Goal: Use online tool/utility: Utilize a website feature to perform a specific function

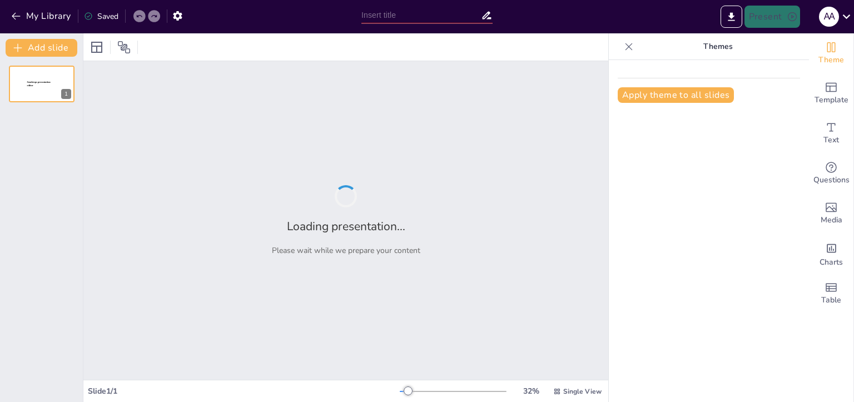
type input "Agroecología y Empoderamiento: Caminos Hacia la Seguridad Alimentaria en el Alt…"
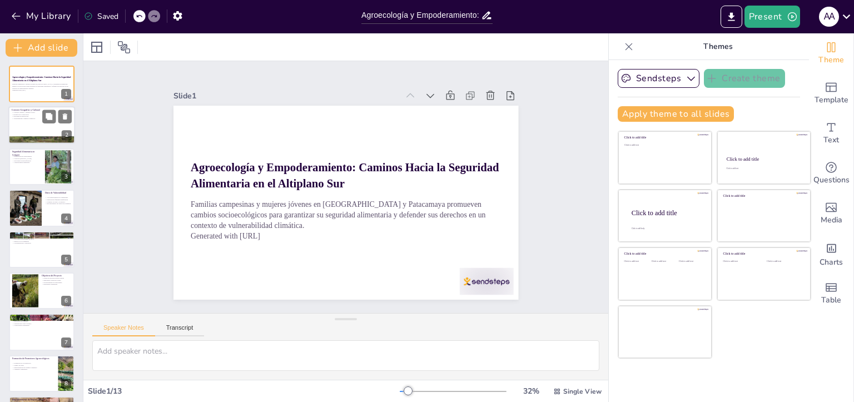
click at [22, 120] on div at bounding box center [41, 126] width 67 height 38
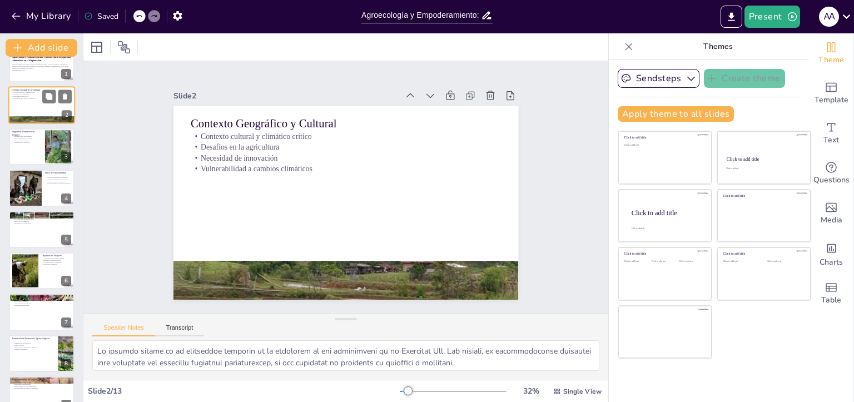
scroll to position [22, 0]
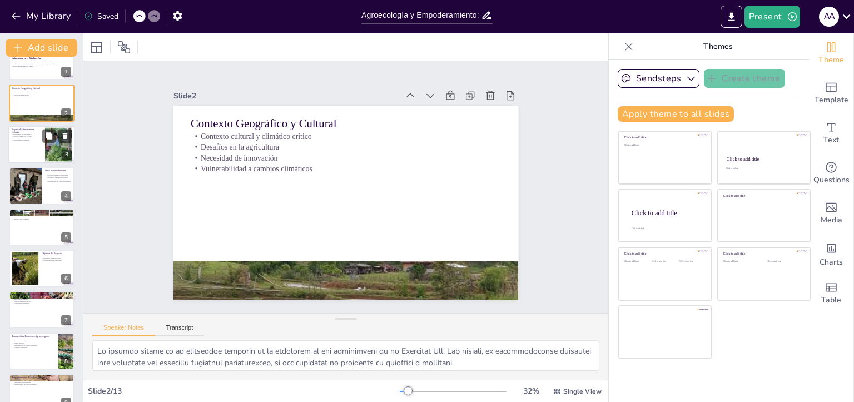
click at [26, 135] on p "Crisis por [PERSON_NAME]" at bounding box center [27, 136] width 30 height 2
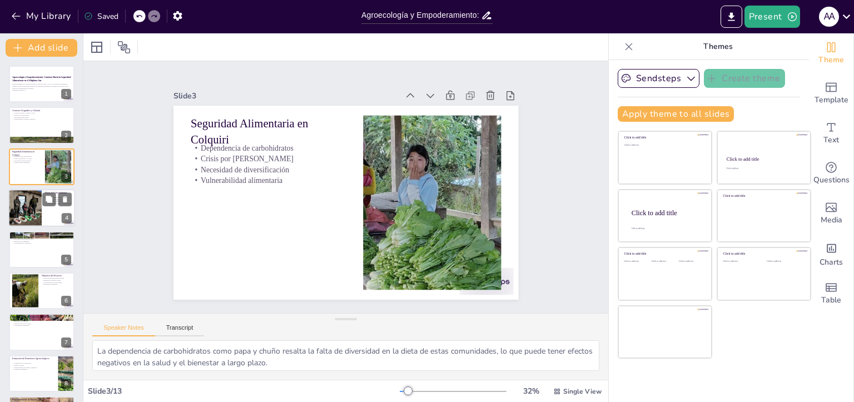
click at [19, 210] on div at bounding box center [25, 208] width 50 height 38
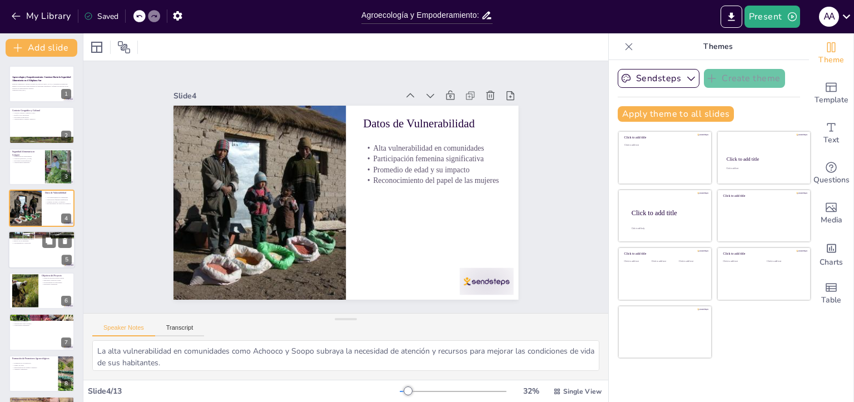
click at [29, 259] on div at bounding box center [41, 250] width 67 height 38
type textarea "La alta incidencia de violencia de género en Patacamaya es un problema crítico …"
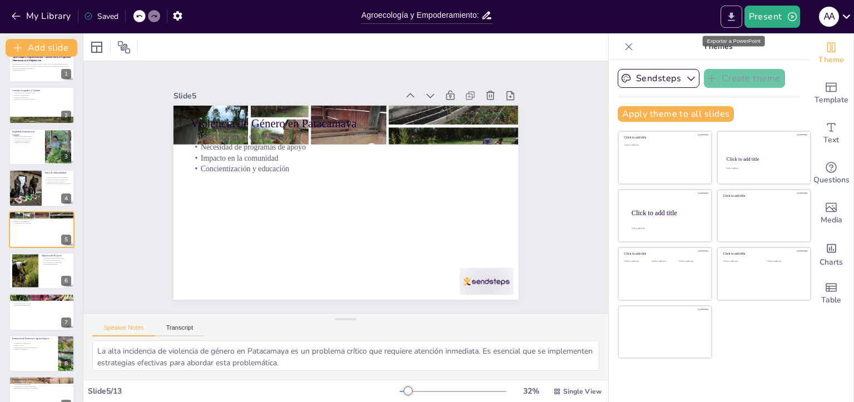
click at [735, 19] on icon "Export to PowerPoint" at bounding box center [732, 17] width 12 height 12
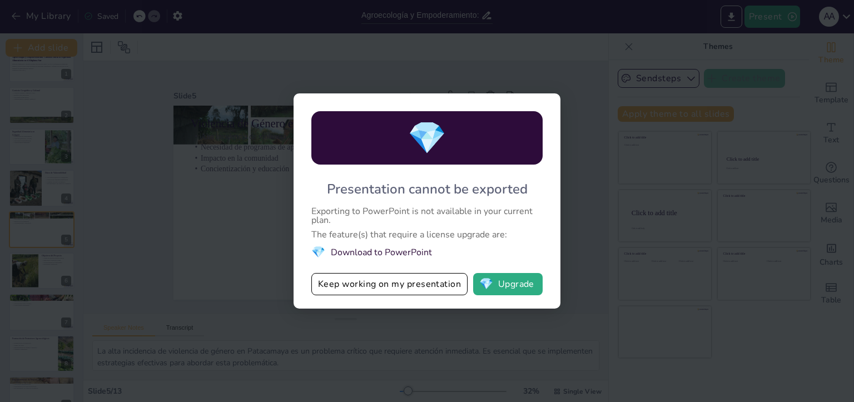
click at [231, 220] on div "💎 Presentation cannot be exported Exporting to PowerPoint is not available in y…" at bounding box center [427, 201] width 854 height 402
